Goal: Communication & Community: Participate in discussion

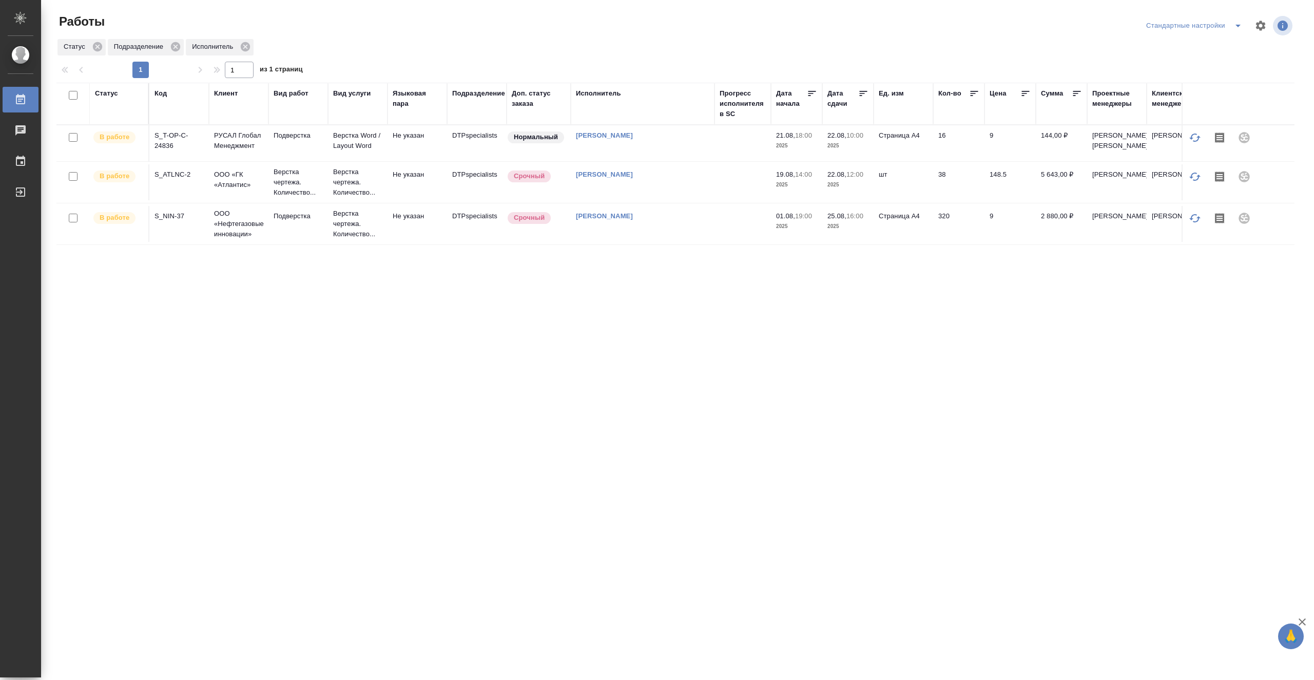
click at [708, 160] on td "[PERSON_NAME]" at bounding box center [643, 143] width 144 height 36
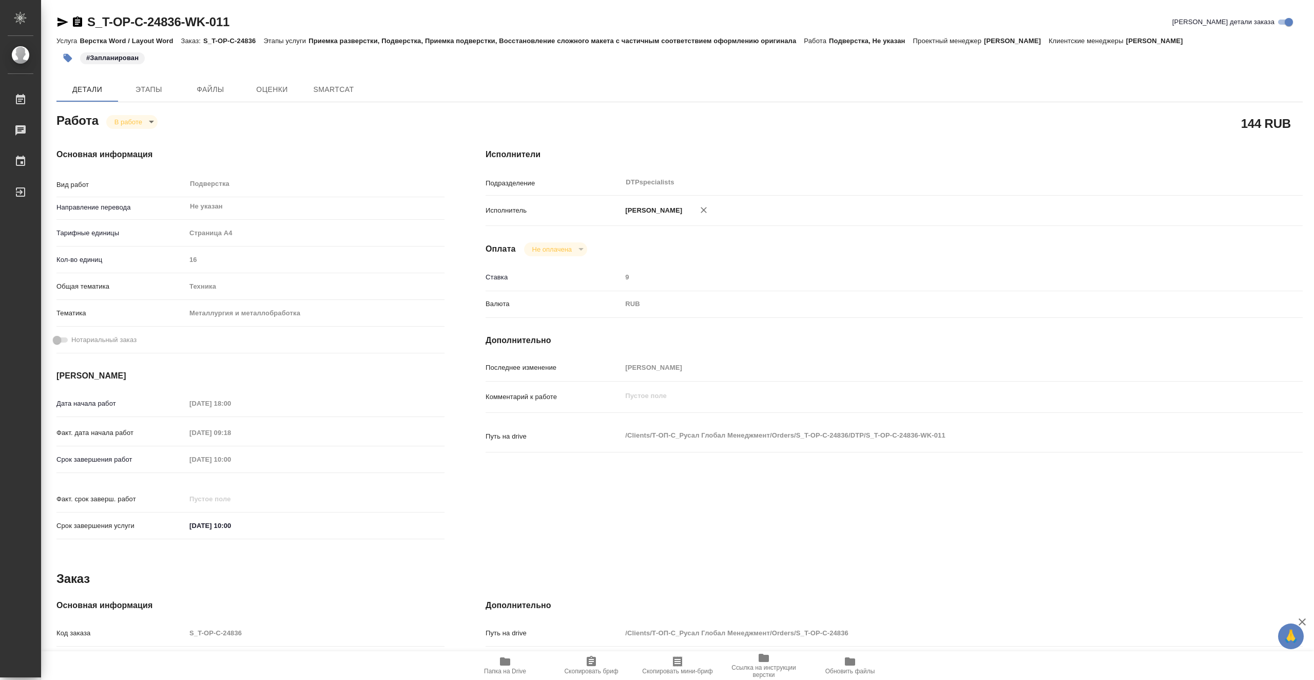
type textarea "x"
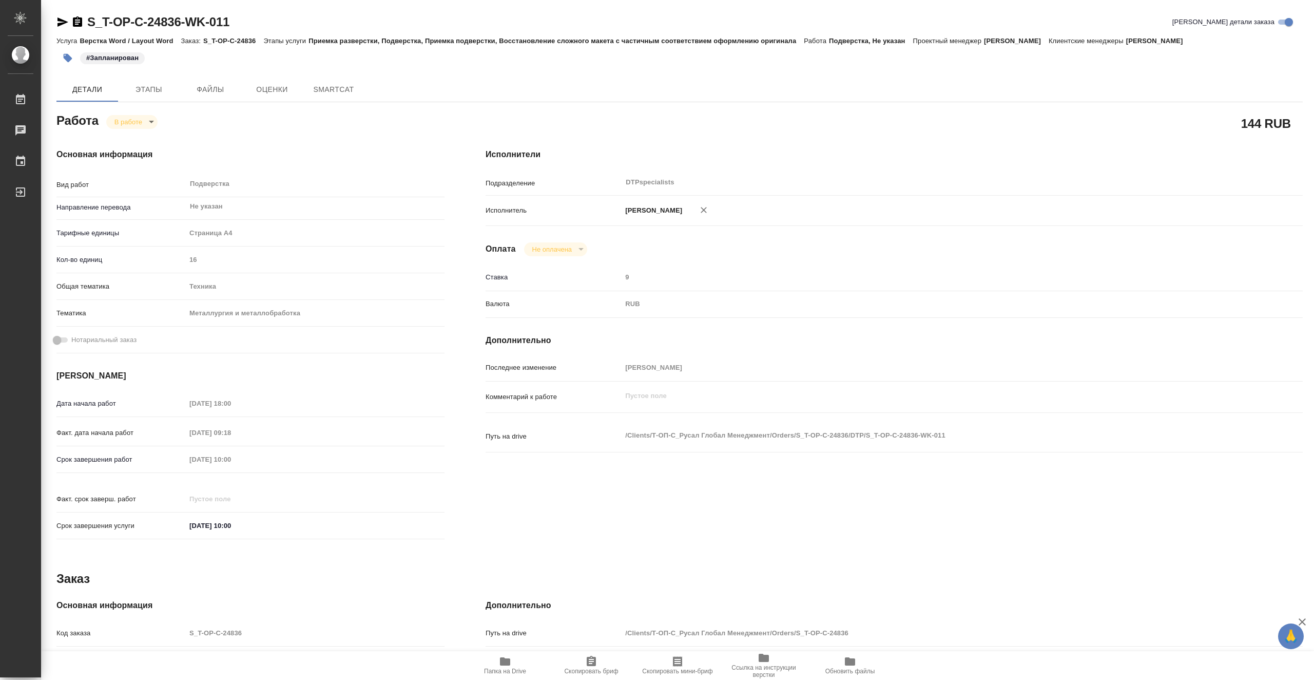
type textarea "x"
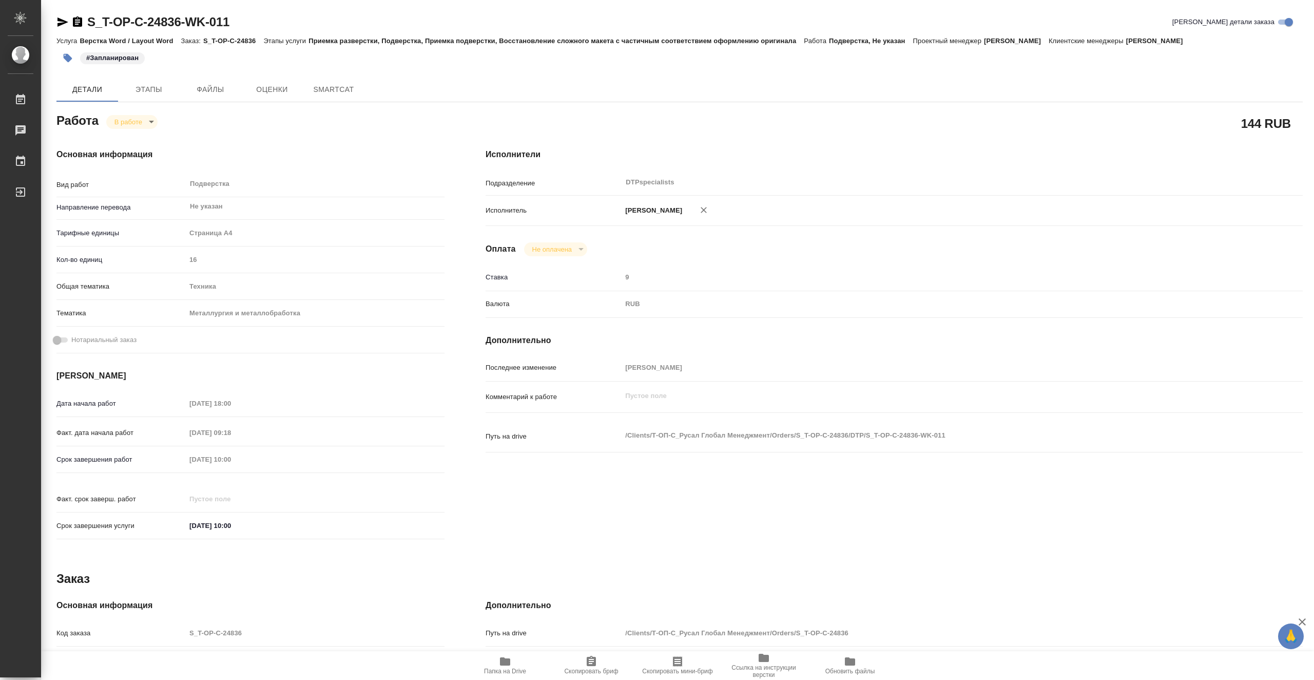
type textarea "x"
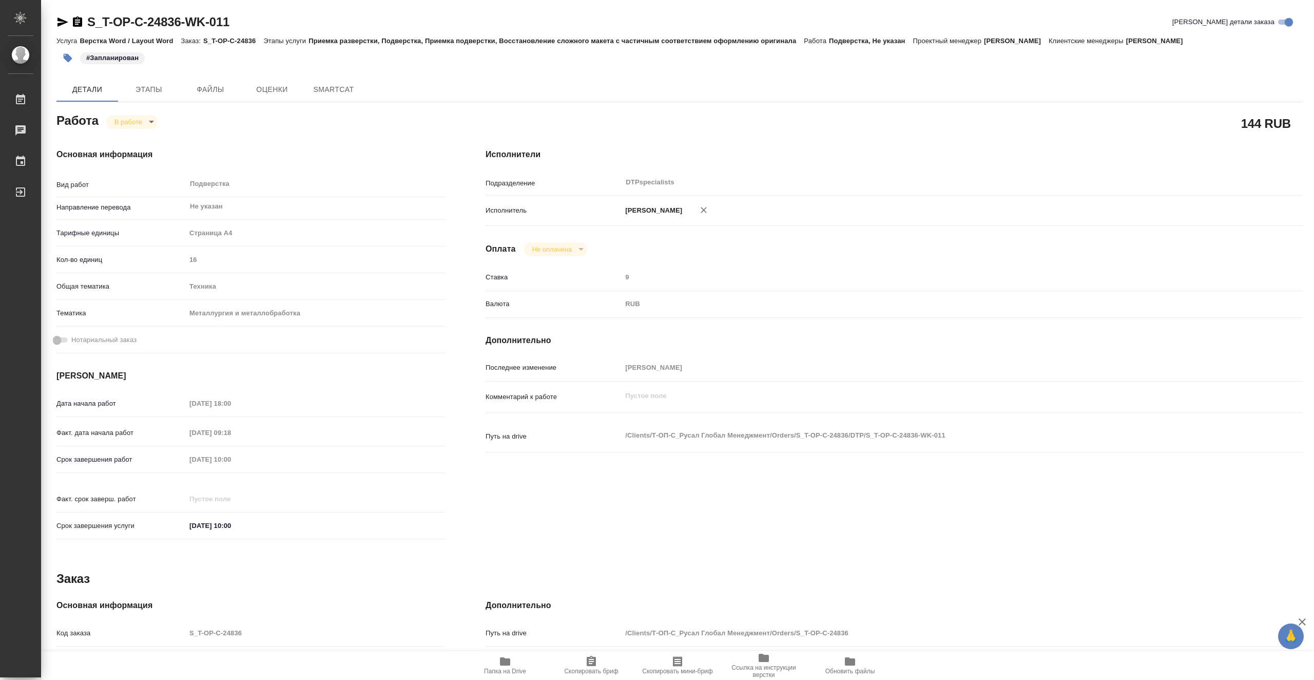
type textarea "x"
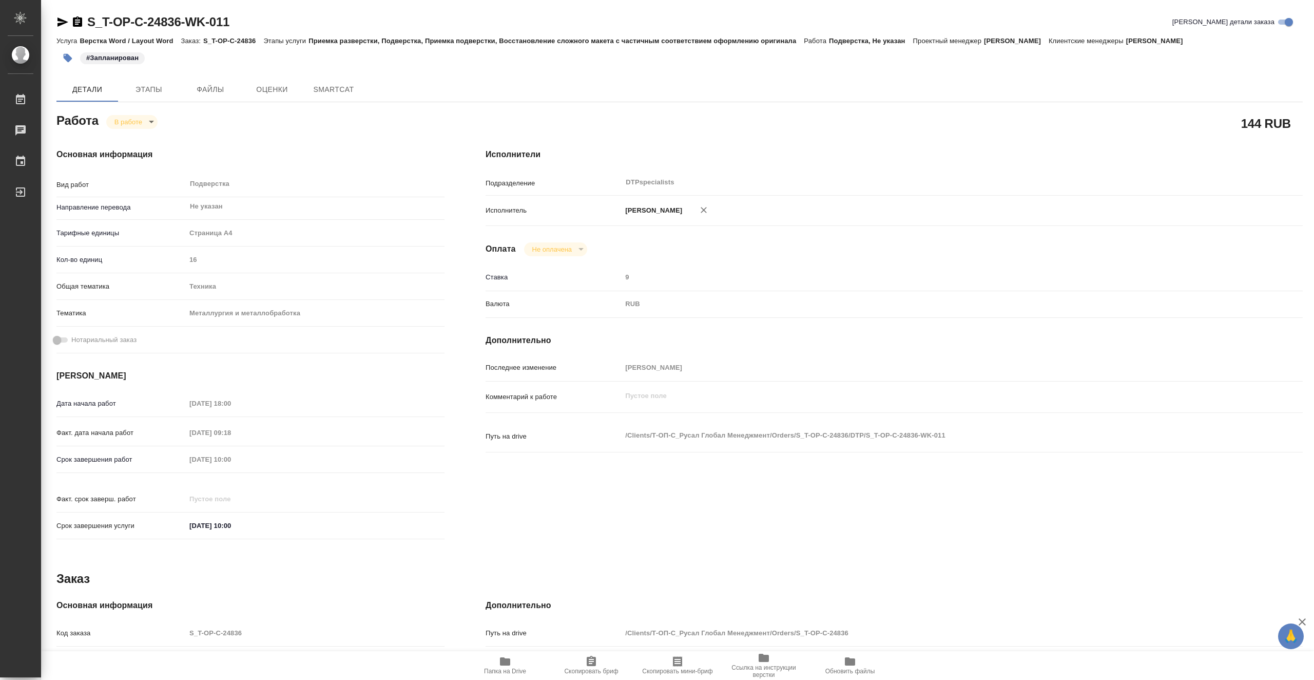
type textarea "x"
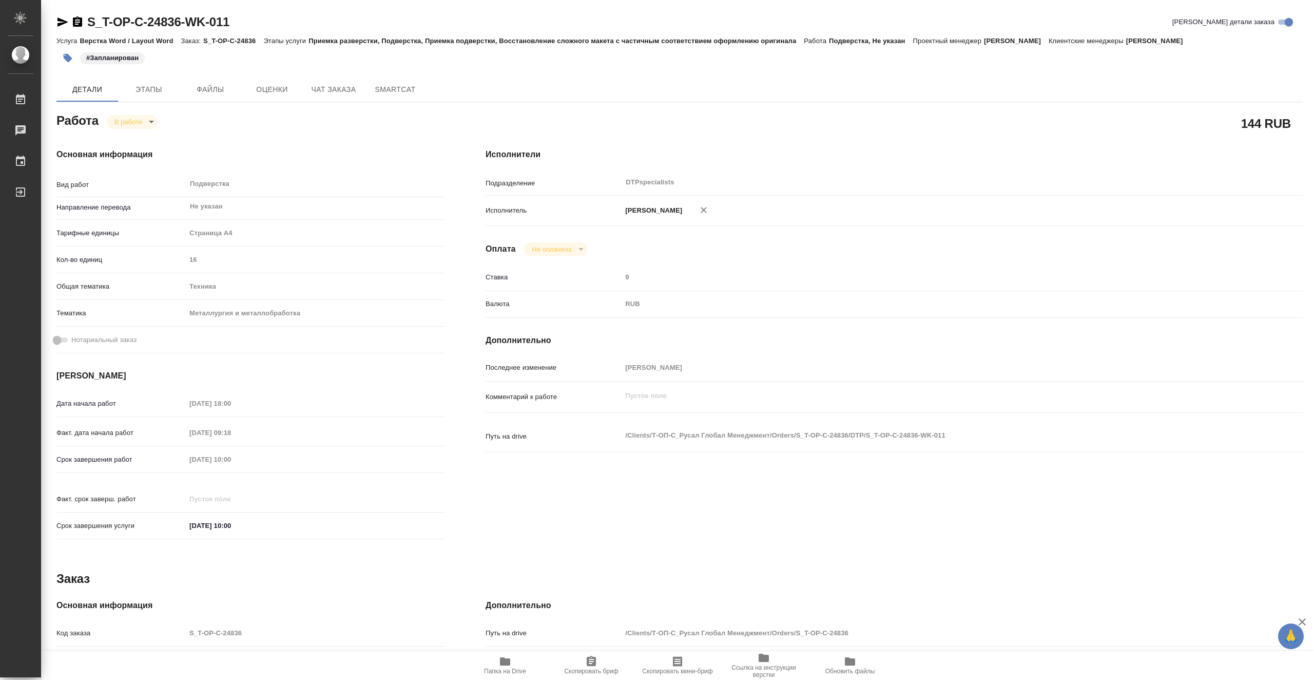
type textarea "x"
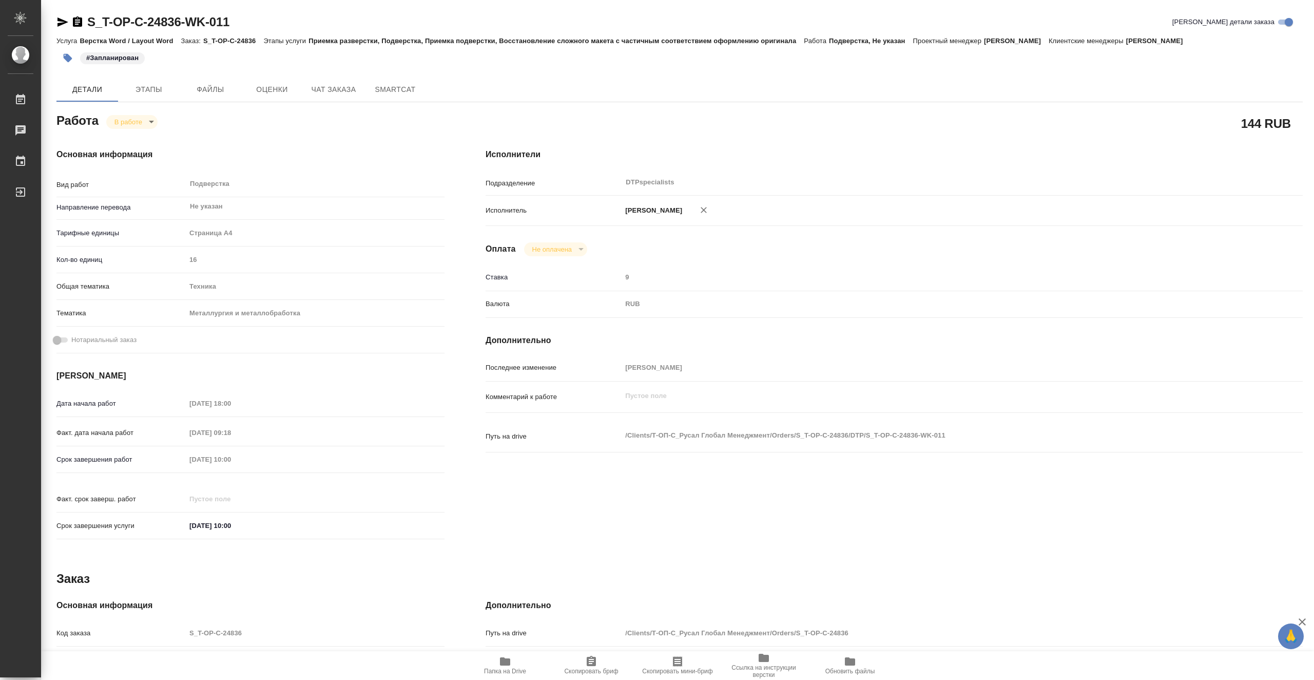
type textarea "x"
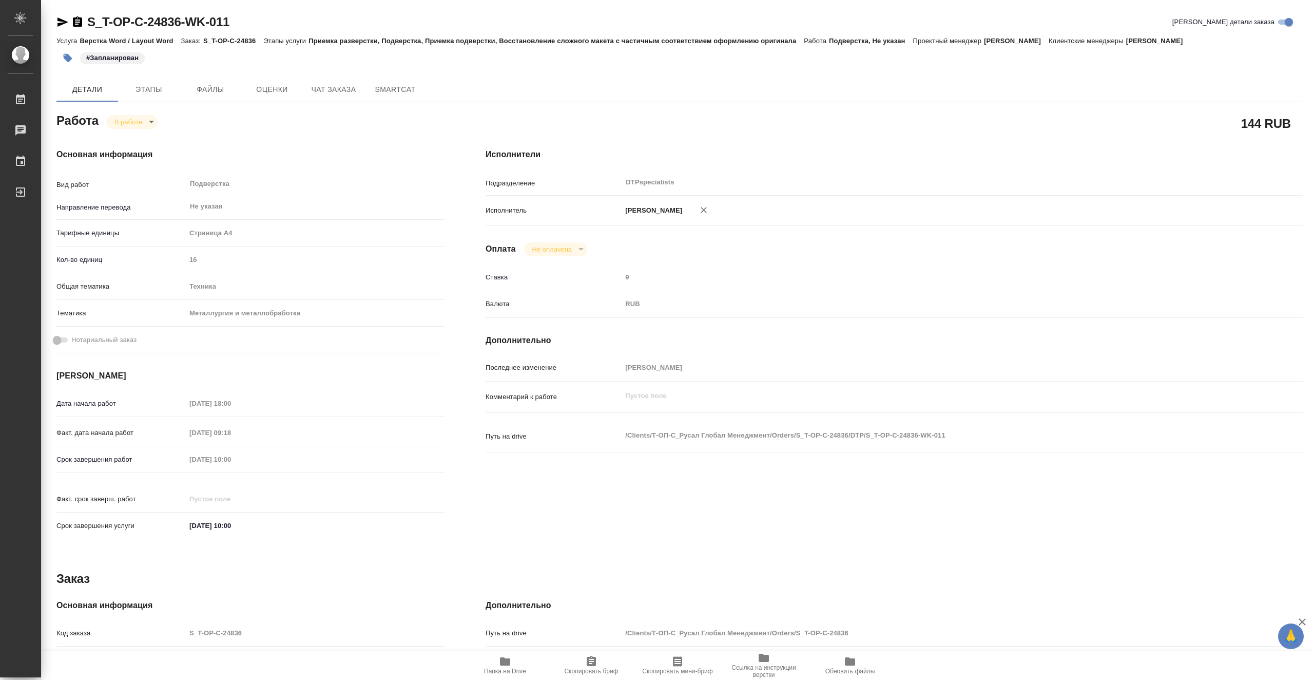
click at [527, 668] on span "Папка на Drive" at bounding box center [505, 665] width 74 height 20
click at [322, 93] on span "Чат заказа" at bounding box center [333, 89] width 49 height 13
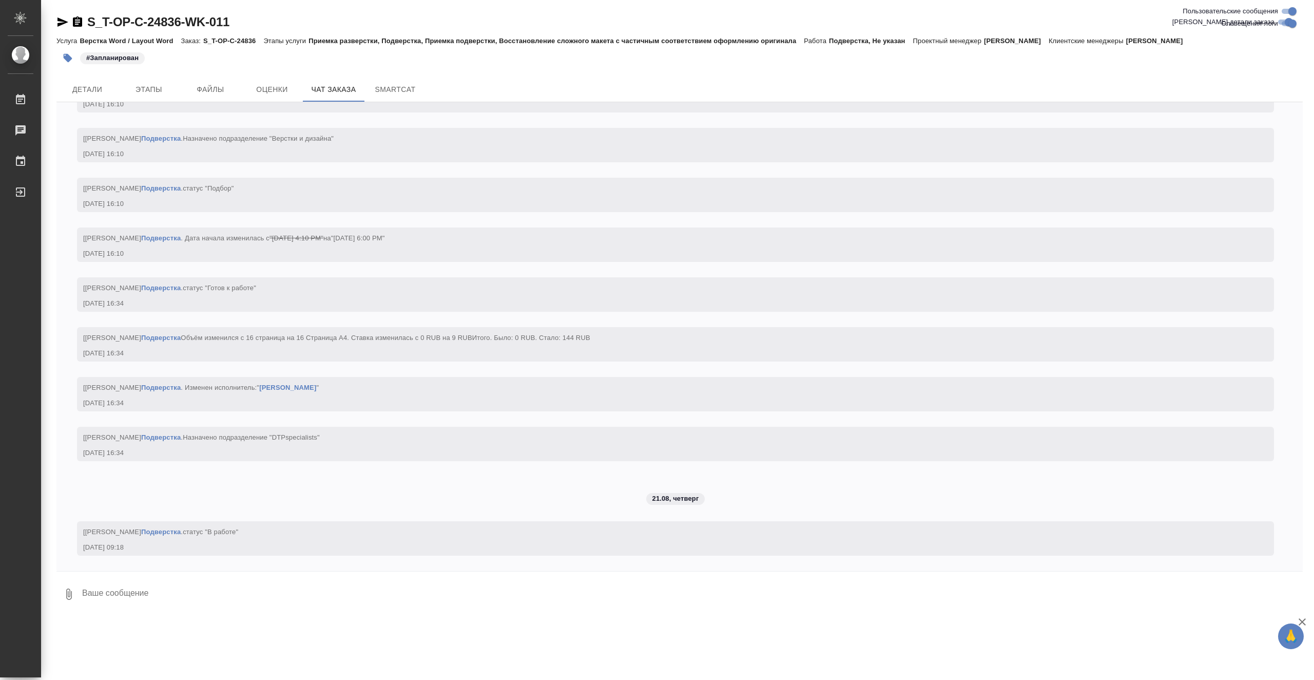
scroll to position [2876, 0]
